Goal: Task Accomplishment & Management: Use online tool/utility

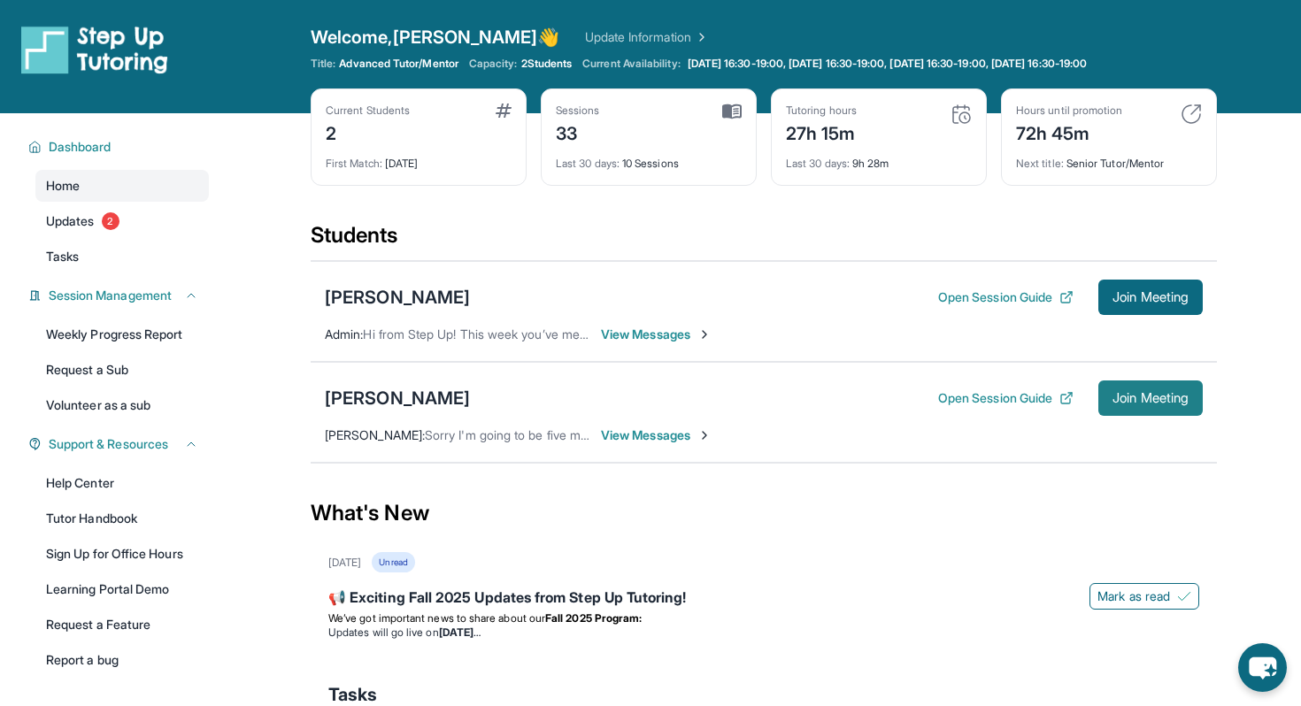
click at [1127, 395] on span "Join Meeting" at bounding box center [1150, 398] width 76 height 11
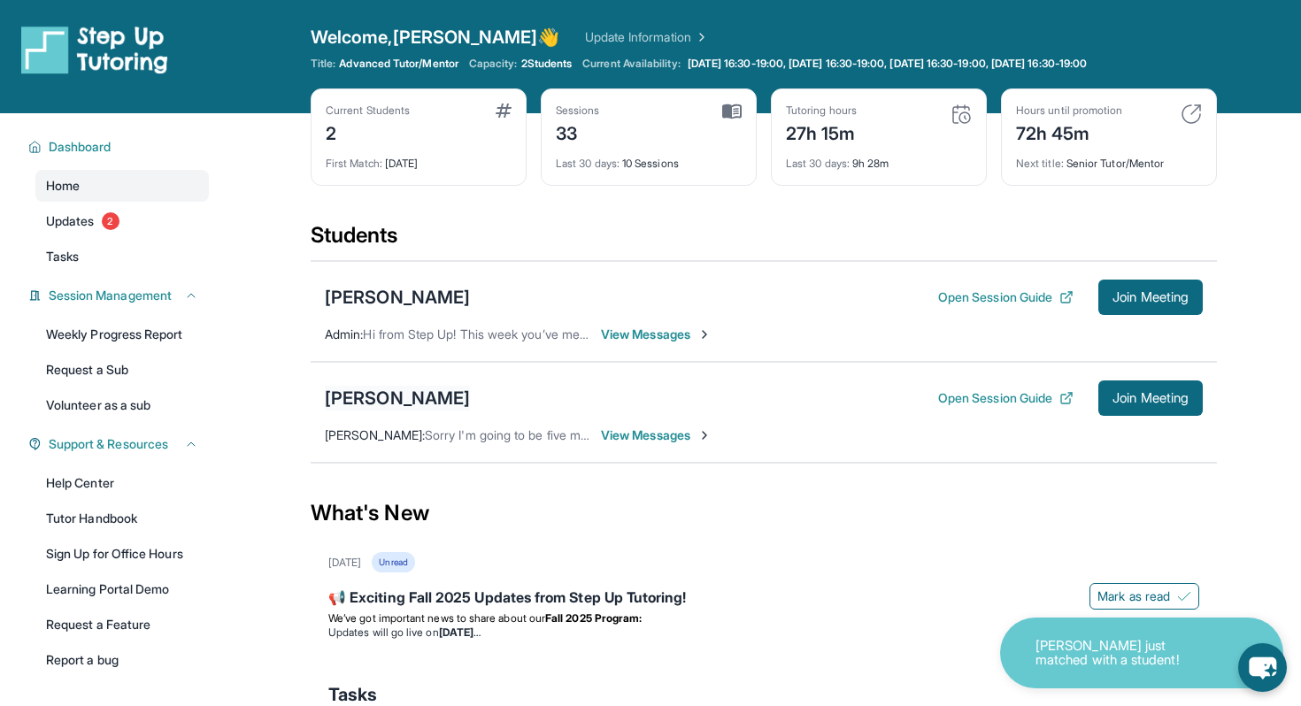
click at [348, 400] on div "[PERSON_NAME]" at bounding box center [397, 398] width 145 height 25
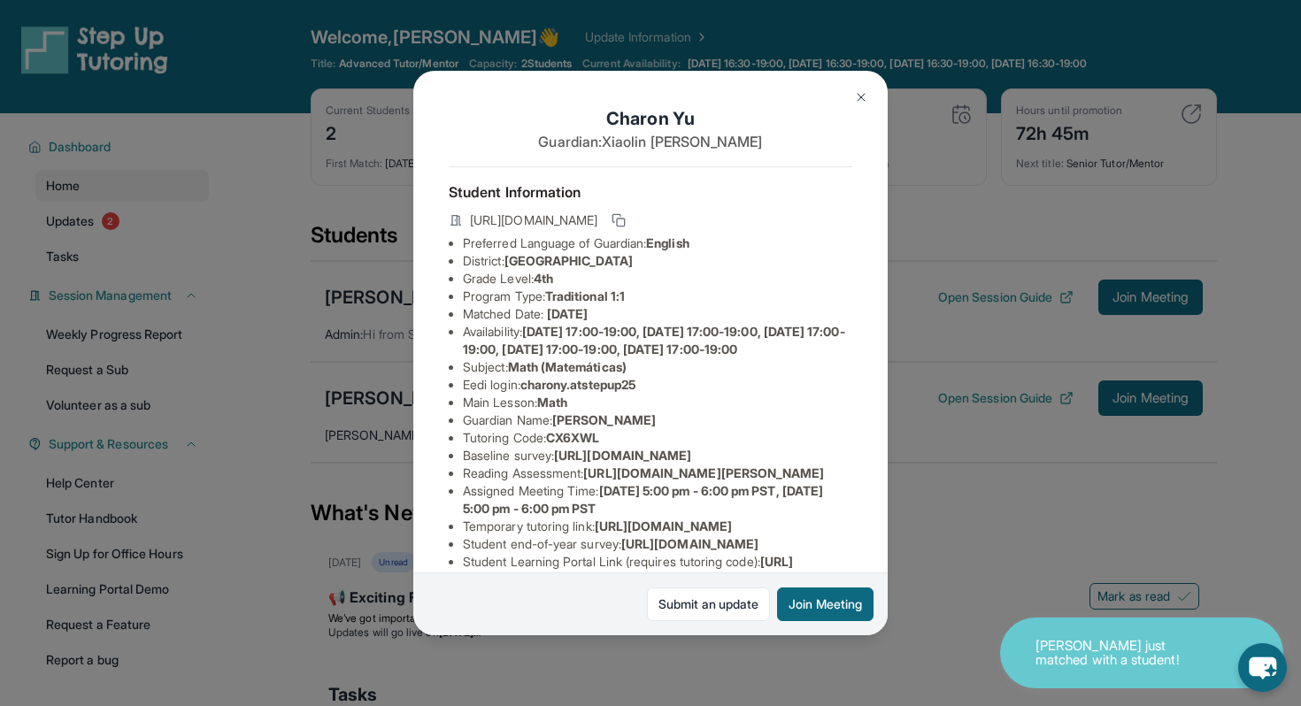
scroll to position [54, 0]
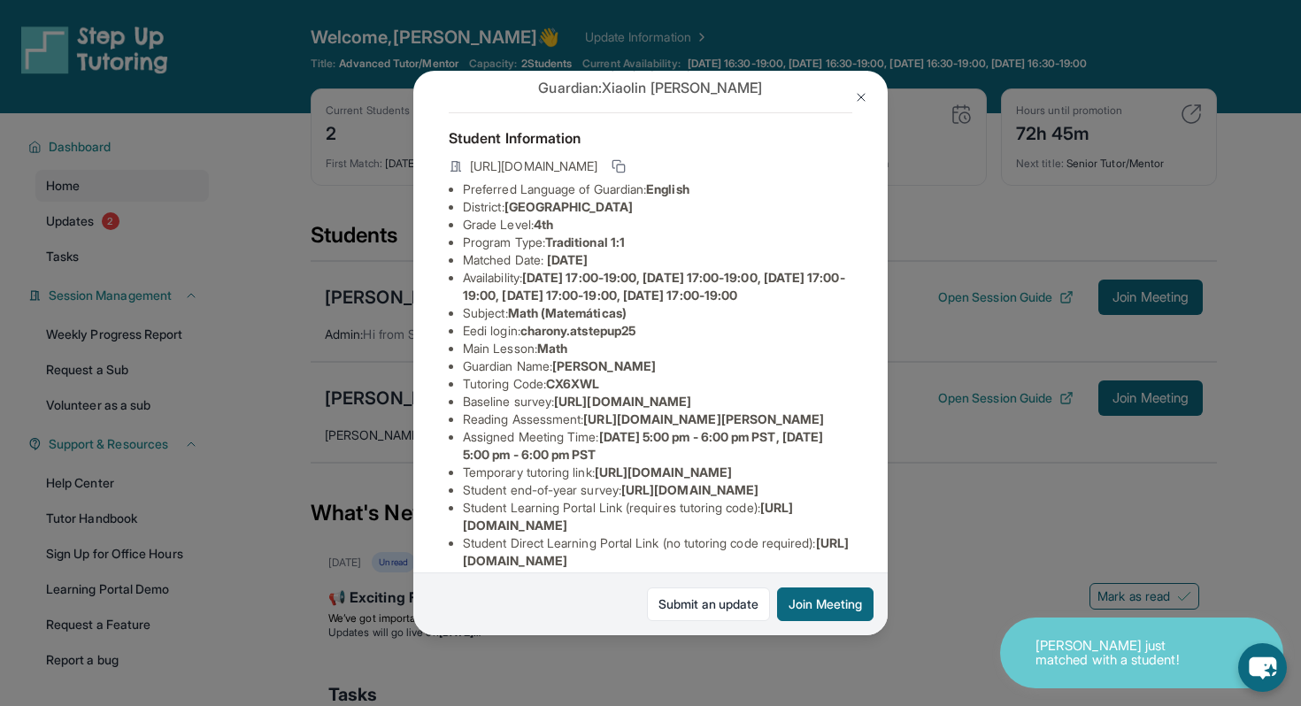
click at [599, 391] on span "CX6XWL" at bounding box center [572, 383] width 53 height 15
click at [571, 340] on li "Eedi login : charony.atstepup25" at bounding box center [657, 331] width 389 height 18
click at [572, 338] on span "charony.atstepup25" at bounding box center [577, 330] width 115 height 15
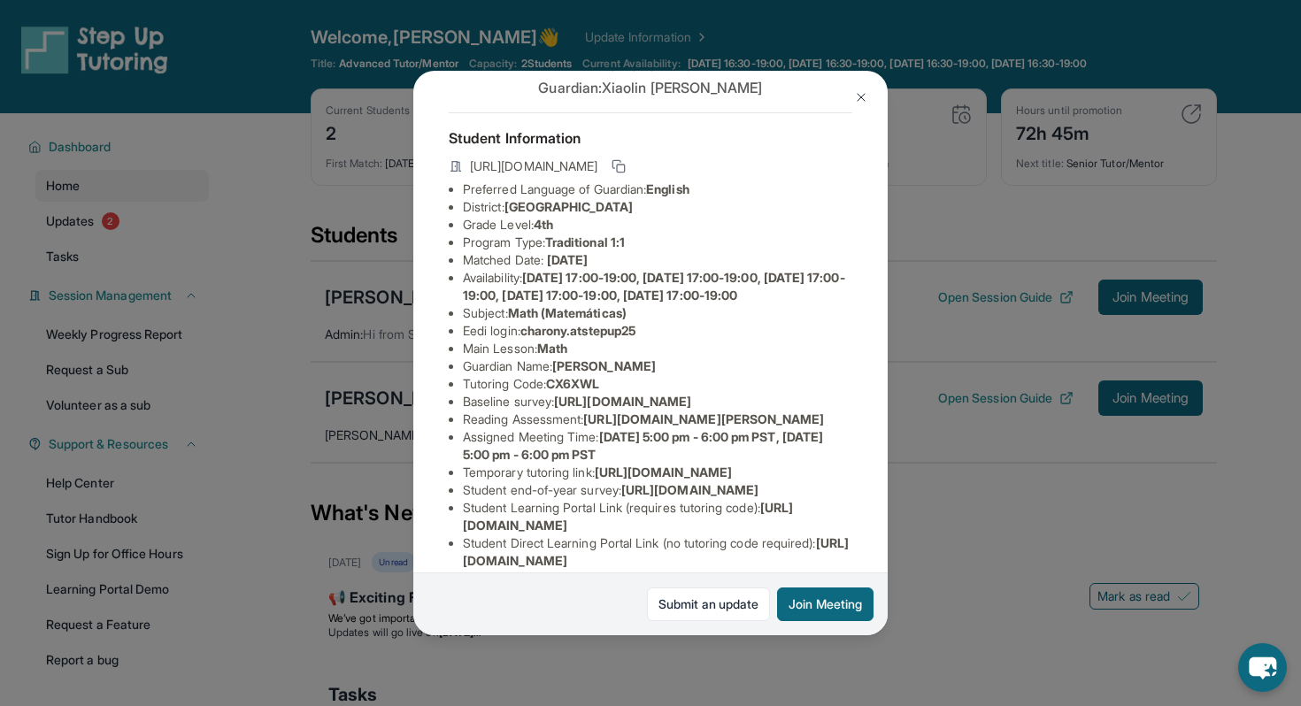
click at [654, 340] on li "Eedi login : charony.atstepup25" at bounding box center [657, 331] width 389 height 18
drag, startPoint x: 654, startPoint y: 347, endPoint x: 544, endPoint y: 349, distance: 109.8
click at [544, 340] on li "Eedi login : charony.atstepup25" at bounding box center [657, 331] width 389 height 18
copy span "charony.atstepup25"
